Goal: Task Accomplishment & Management: Complete application form

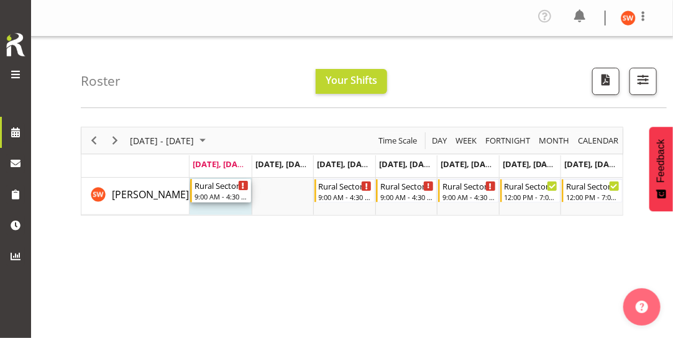
click at [227, 191] on div "9:00 AM - 4:30 PM" at bounding box center [222, 196] width 54 height 10
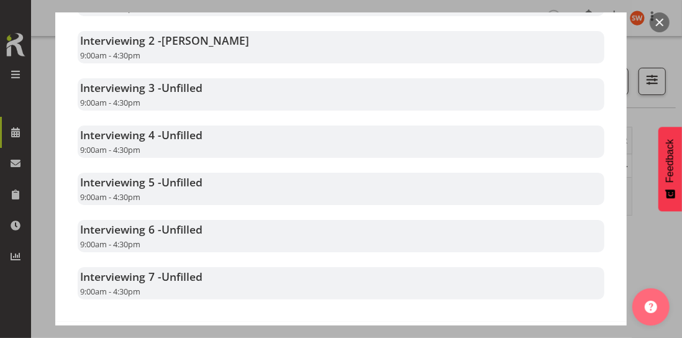
scroll to position [416, 0]
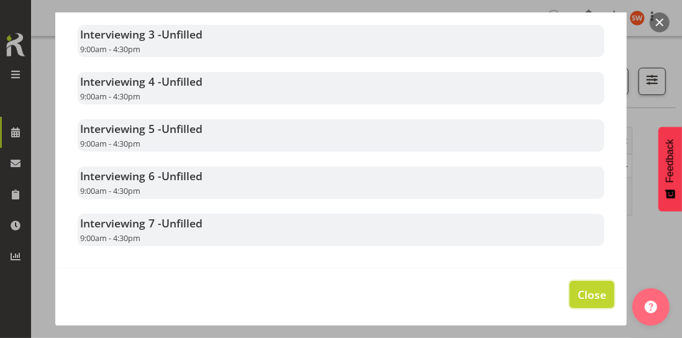
click at [583, 295] on span "Close" at bounding box center [592, 294] width 29 height 16
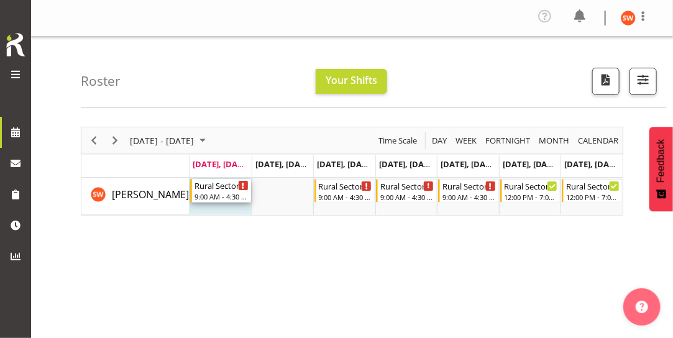
click at [217, 196] on div "9:00 AM - 4:30 PM" at bounding box center [222, 196] width 54 height 10
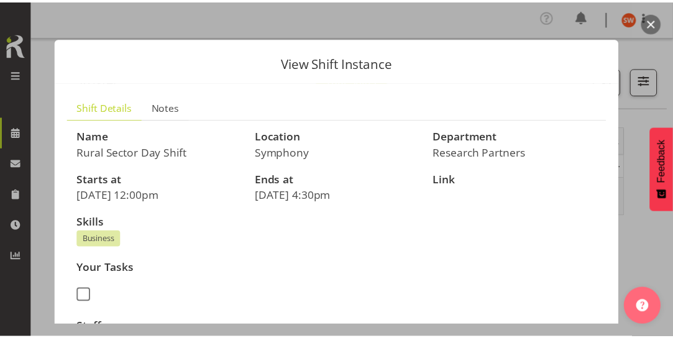
scroll to position [0, 0]
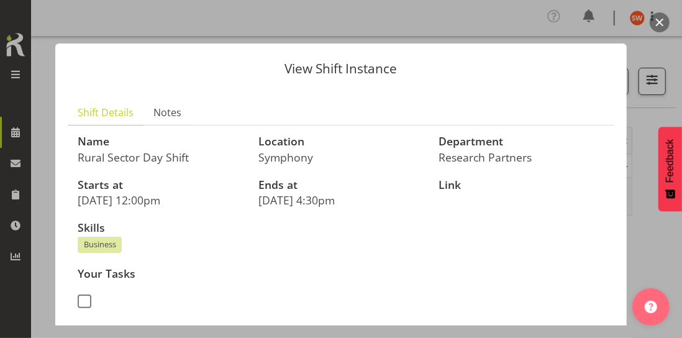
click at [456, 32] on div "View Shift Instance Shift Details Notes Name Rural Sector Day Shift Location Sy…" at bounding box center [341, 168] width 597 height 313
click at [524, 32] on div "View Shift Instance Shift Details Notes Name Rural Sector Day Shift Location Sy…" at bounding box center [341, 168] width 597 height 313
click at [47, 126] on div "View Shift Instance Shift Details Notes Name Rural Sector Day Shift Location Sy…" at bounding box center [341, 168] width 597 height 313
click at [17, 132] on div at bounding box center [341, 169] width 682 height 338
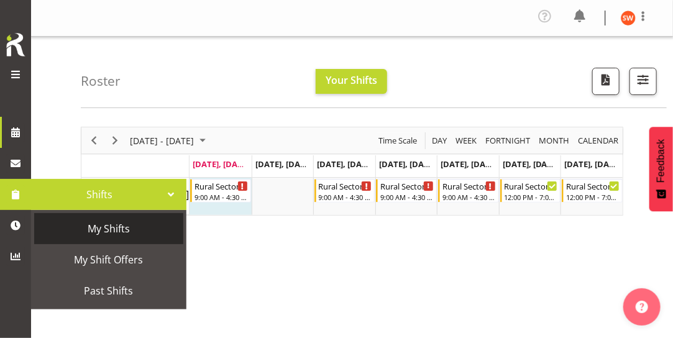
click at [114, 229] on span "My Shifts" at bounding box center [108, 228] width 137 height 19
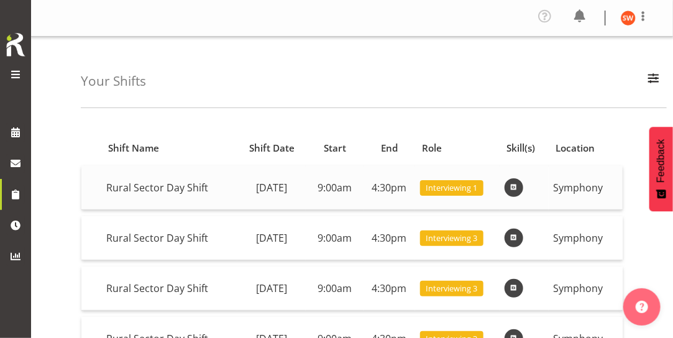
click at [456, 190] on span "Interviewing 1" at bounding box center [452, 188] width 52 height 12
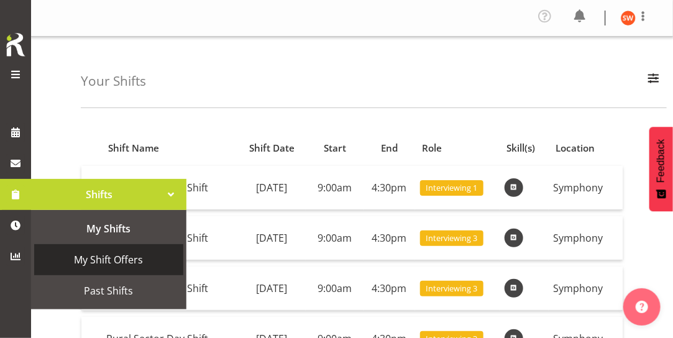
click at [97, 263] on span "My Shift Offers" at bounding box center [108, 259] width 137 height 19
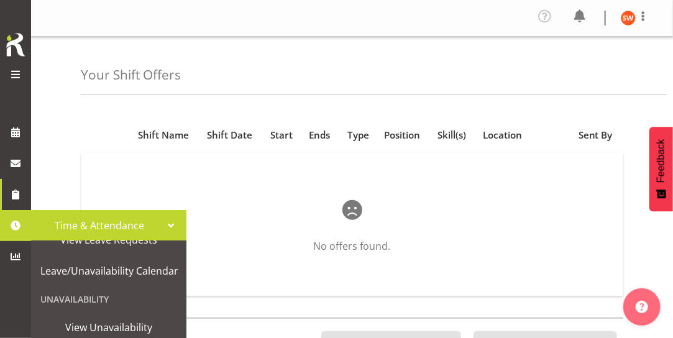
scroll to position [196, 0]
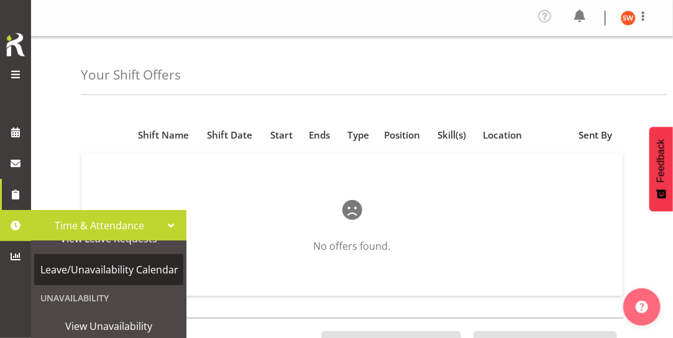
click at [105, 272] on span "Leave/Unavailability Calendar" at bounding box center [109, 269] width 138 height 19
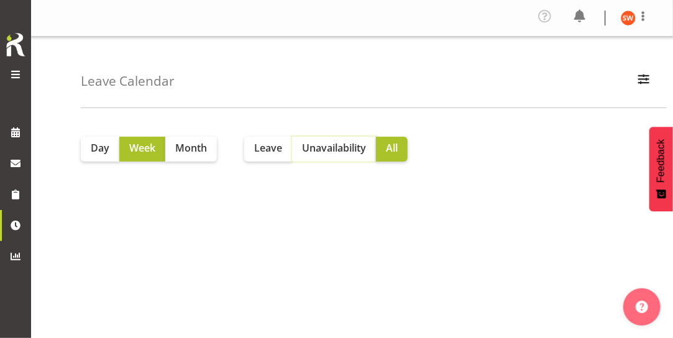
click at [346, 149] on span "Unavailability" at bounding box center [334, 147] width 64 height 15
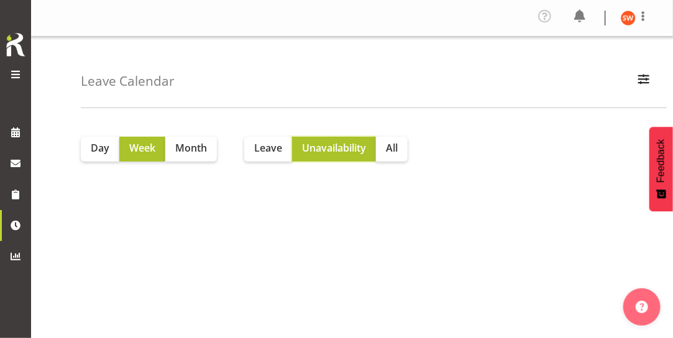
click at [333, 152] on span "Unavailability" at bounding box center [334, 147] width 64 height 15
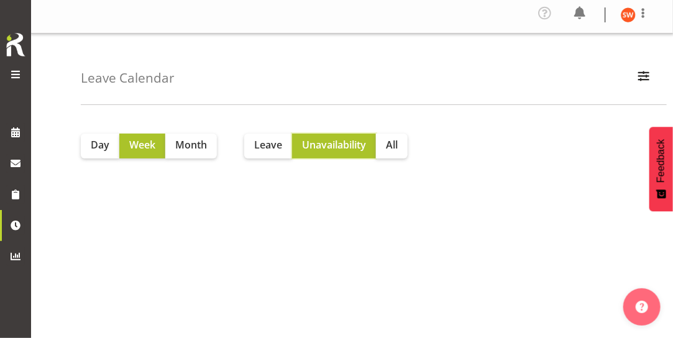
scroll to position [2, 0]
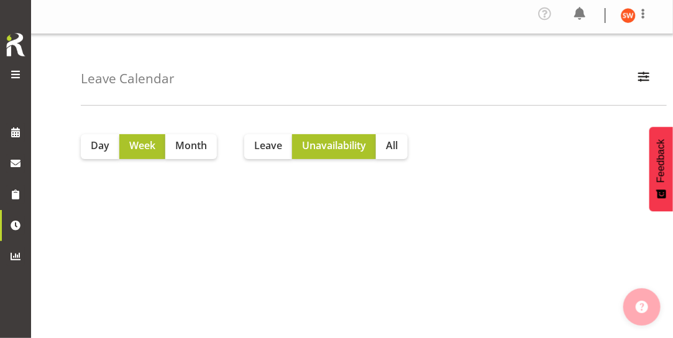
click at [638, 312] on img "button" at bounding box center [642, 307] width 12 height 12
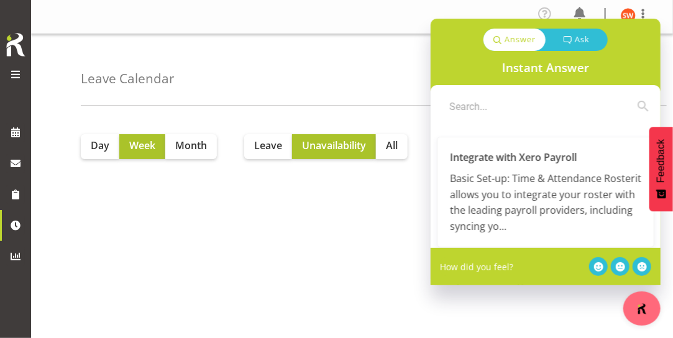
click at [247, 80] on div "Leave Calendar Research Partners Show all Apply" at bounding box center [374, 69] width 586 height 71
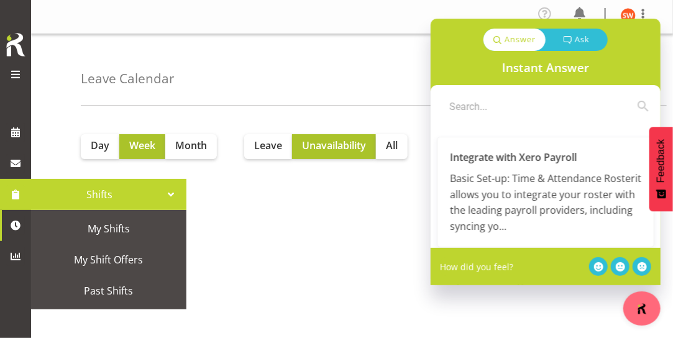
click at [21, 203] on span at bounding box center [15, 194] width 19 height 19
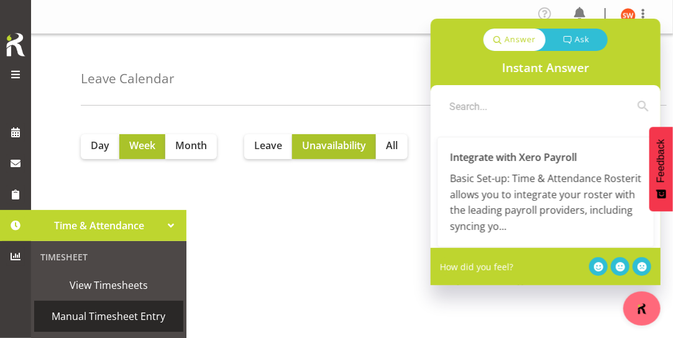
click at [103, 317] on span "Manual Timesheet Entry" at bounding box center [108, 316] width 137 height 19
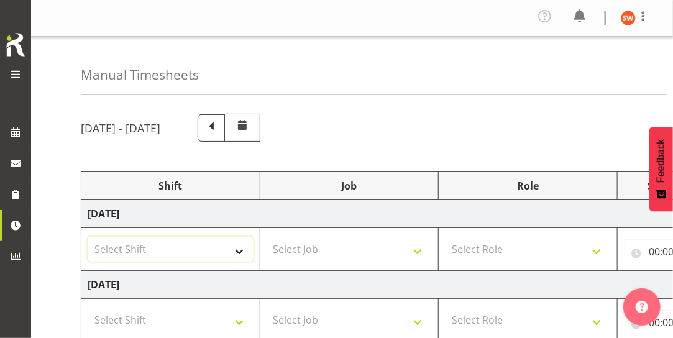
click at [242, 256] on select "Select Shift !!Weekend Residential (Roster IT Shift Label) *Business 9/10am ~ 4…" at bounding box center [171, 249] width 166 height 25
select select "81297"
click at [88, 237] on select "Select Shift !!Weekend Residential (Roster IT Shift Label) *Business 9/10am ~ 4…" at bounding box center [171, 249] width 166 height 25
click at [419, 245] on select "Select Job 550060 IF Admin 553492 World Poll Aus Wave 2 Main 2025 553493 World …" at bounding box center [350, 249] width 166 height 25
select select "10587"
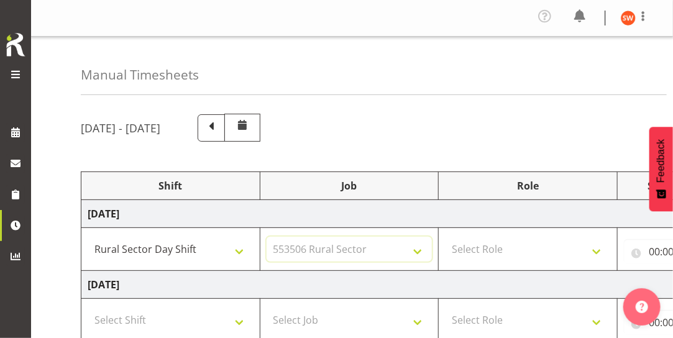
click at [267, 237] on select "Select Job 550060 IF Admin 553492 World Poll Aus Wave 2 Main 2025 553493 World …" at bounding box center [350, 249] width 166 height 25
click at [592, 249] on select "Select Role Briefing Interviewing" at bounding box center [528, 249] width 166 height 25
select select "47"
click at [445, 237] on select "Select Role Briefing Interviewing" at bounding box center [528, 249] width 166 height 25
click at [652, 250] on input "00:00" at bounding box center [674, 251] width 100 height 25
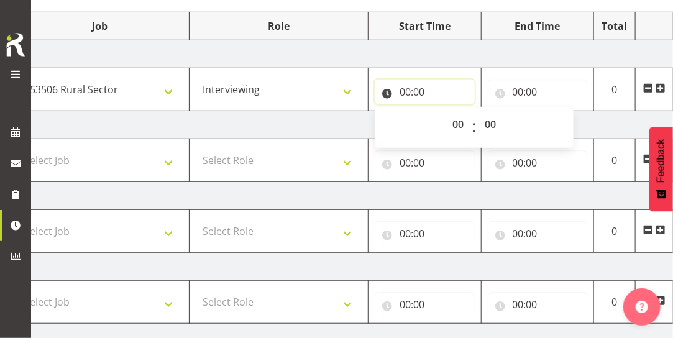
scroll to position [147, 0]
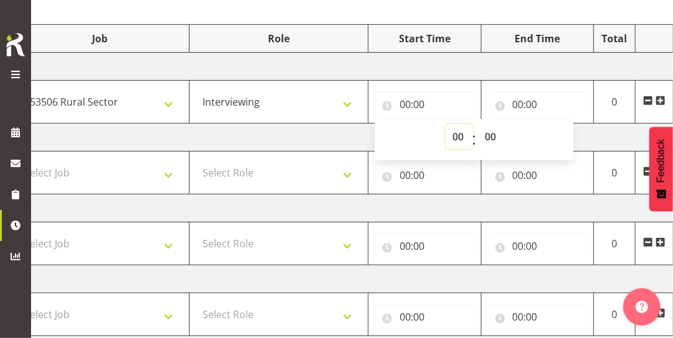
click at [458, 135] on select "00 01 02 03 04 05 06 07 08 09 10 11 12 13 14 15 16 17 18 19 20 21 22 23" at bounding box center [460, 136] width 28 height 25
select select "12"
click at [446, 124] on select "00 01 02 03 04 05 06 07 08 09 10 11 12 13 14 15 16 17 18 19 20 21 22 23" at bounding box center [460, 136] width 28 height 25
type input "12:00"
click at [492, 134] on select "00 01 02 03 04 05 06 07 08 09 10 11 12 13 14 15 16 17 18 19 20 21 22 23 24 25 2…" at bounding box center [492, 136] width 28 height 25
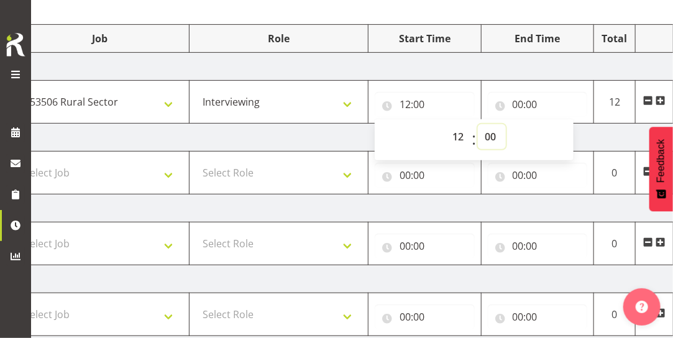
click at [478, 124] on select "00 01 02 03 04 05 06 07 08 09 10 11 12 13 14 15 16 17 18 19 20 21 22 23 24 25 2…" at bounding box center [492, 136] width 28 height 25
click at [495, 140] on select "00 01 02 03 04 05 06 07 08 09 10 11 12 13 14 15 16 17 18 19 20 21 22 23 24 25 2…" at bounding box center [492, 136] width 28 height 25
click at [521, 106] on input "00:00" at bounding box center [538, 104] width 100 height 25
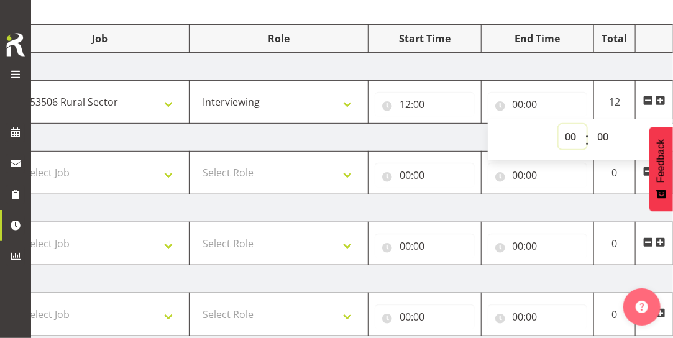
click at [565, 137] on select "00 01 02 03 04 05 06 07 08 09 10 11 12 13 14 15 16 17 18 19 20 21 22 23" at bounding box center [573, 136] width 28 height 25
select select "16"
click at [559, 124] on select "00 01 02 03 04 05 06 07 08 09 10 11 12 13 14 15 16 17 18 19 20 21 22 23" at bounding box center [573, 136] width 28 height 25
type input "16:00"
click at [605, 134] on select "00 01 02 03 04 05 06 07 08 09 10 11 12 13 14 15 16 17 18 19 20 21 22 23 24 25 2…" at bounding box center [605, 136] width 28 height 25
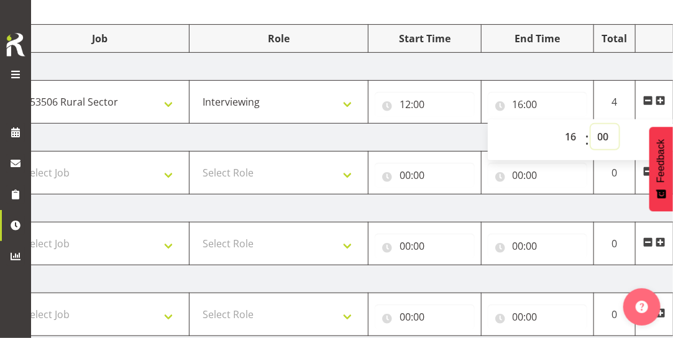
click at [591, 124] on select "00 01 02 03 04 05 06 07 08 09 10 11 12 13 14 15 16 17 18 19 20 21 22 23 24 25 2…" at bounding box center [605, 136] width 28 height 25
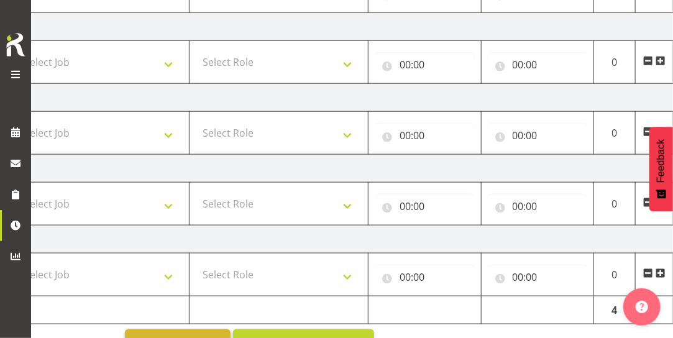
scroll to position [431, 0]
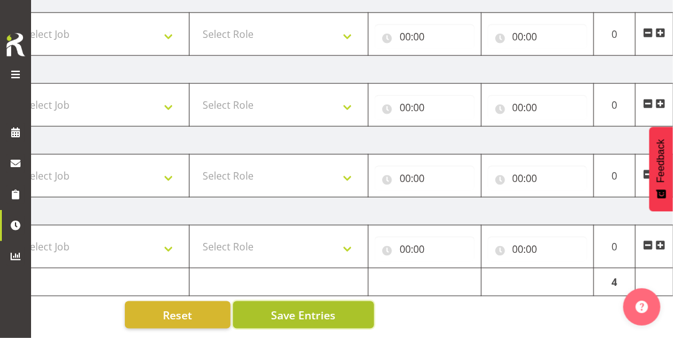
click at [329, 311] on span "Save Entries" at bounding box center [303, 315] width 65 height 16
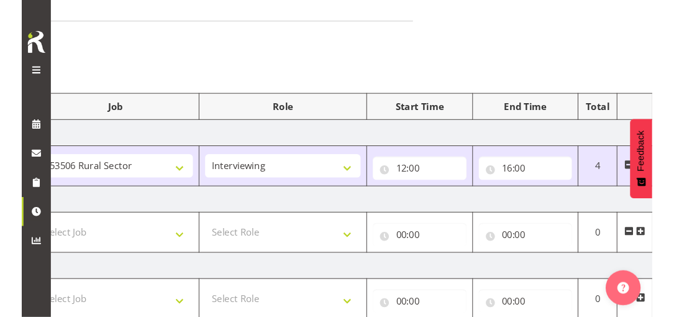
scroll to position [71, 0]
